Goal: Transaction & Acquisition: Download file/media

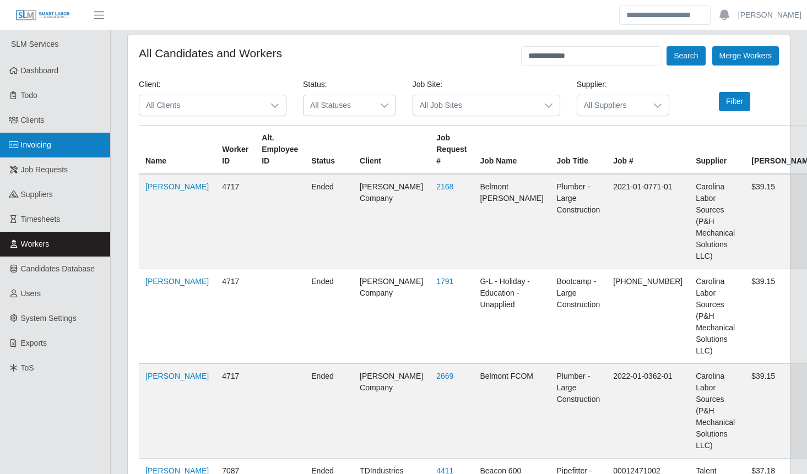
click at [53, 140] on link "Invoicing" at bounding box center [55, 145] width 110 height 25
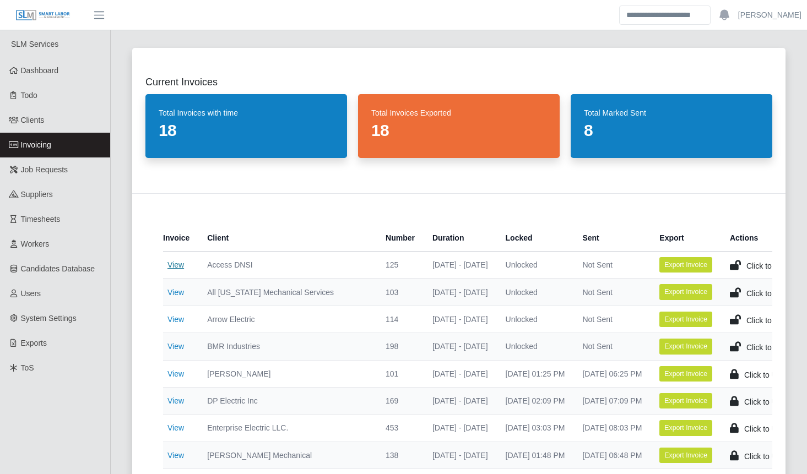
click at [173, 266] on link "View" at bounding box center [175, 264] width 17 height 9
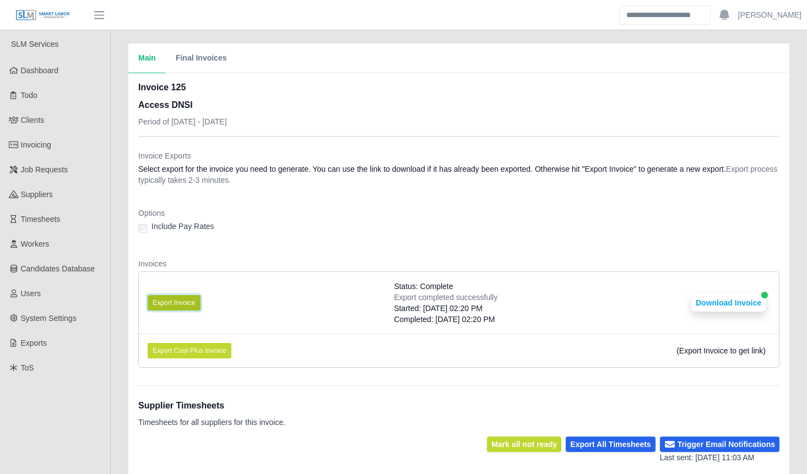
click at [181, 302] on button "Export Invoice" at bounding box center [174, 302] width 53 height 15
click at [181, 303] on button "Export Invoice" at bounding box center [174, 302] width 53 height 15
click at [181, 302] on button "Export Invoice" at bounding box center [174, 302] width 53 height 15
click at [180, 303] on button "Export Invoice" at bounding box center [174, 302] width 53 height 15
click at [175, 305] on button "Export Invoice" at bounding box center [174, 302] width 53 height 15
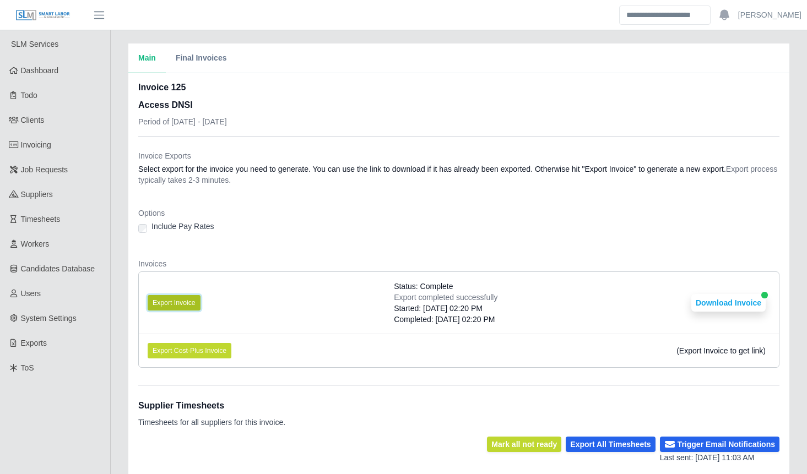
click at [175, 305] on button "Export Invoice" at bounding box center [174, 302] width 53 height 15
drag, startPoint x: 178, startPoint y: 301, endPoint x: 182, endPoint y: 293, distance: 9.4
click at [182, 293] on li "Export Invoice Status: Complete Export completed successfully Started: 08/13/20…" at bounding box center [459, 303] width 640 height 62
click at [182, 303] on button "Export Invoice" at bounding box center [174, 302] width 53 height 15
click at [717, 306] on button "Download Invoice" at bounding box center [728, 303] width 74 height 18
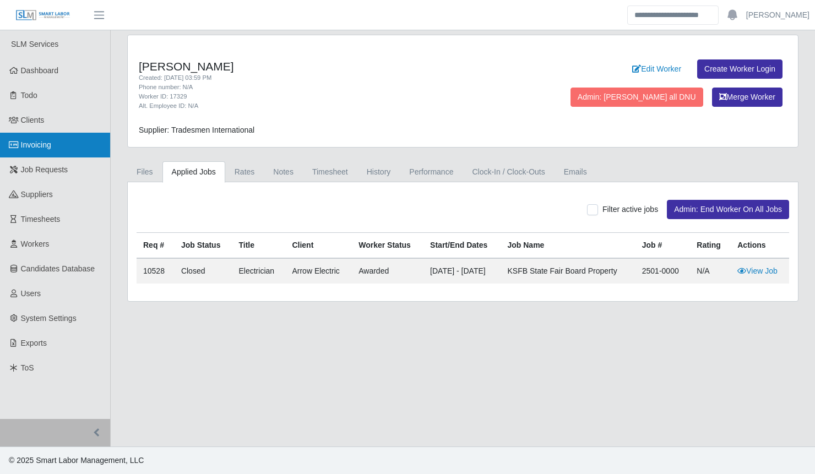
click at [41, 142] on span "Invoicing" at bounding box center [36, 144] width 30 height 9
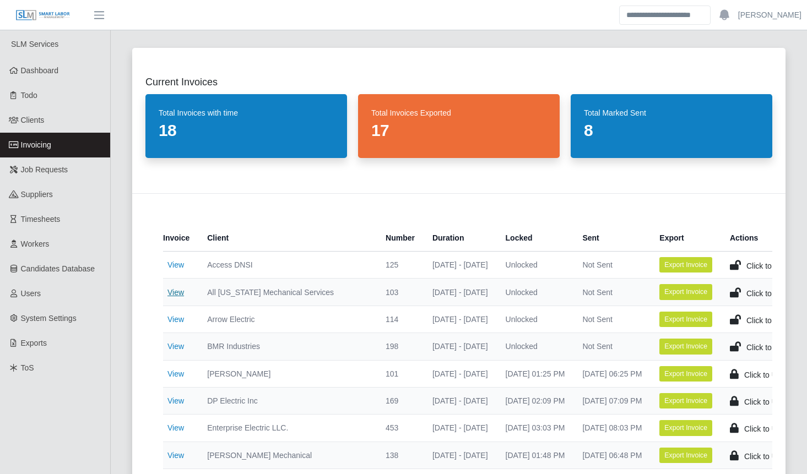
click at [176, 291] on link "View" at bounding box center [175, 292] width 17 height 9
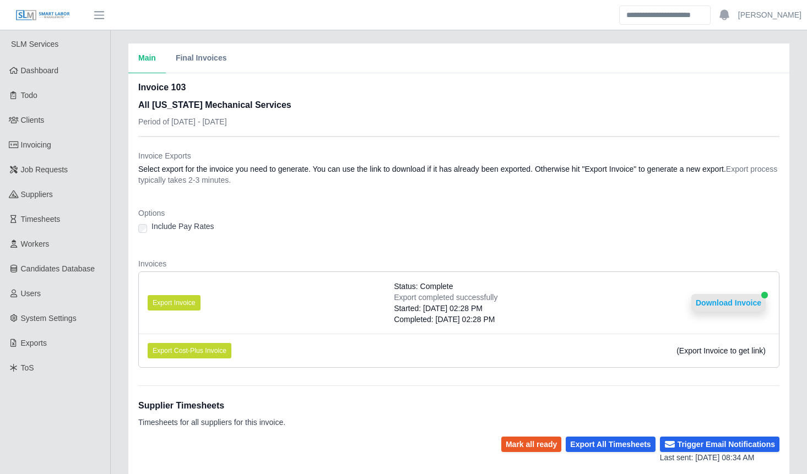
click at [731, 304] on button "Download Invoice" at bounding box center [728, 303] width 74 height 18
